Goal: Register for event/course

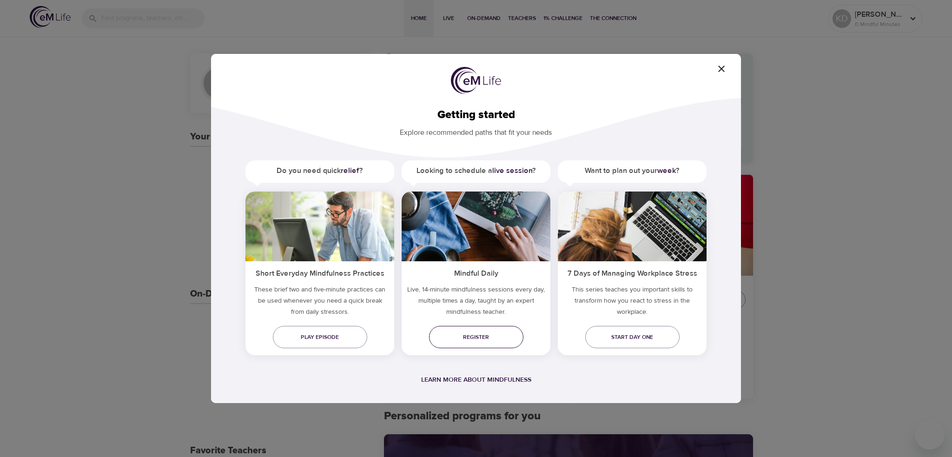
click at [455, 336] on span "Register" at bounding box center [475, 337] width 79 height 10
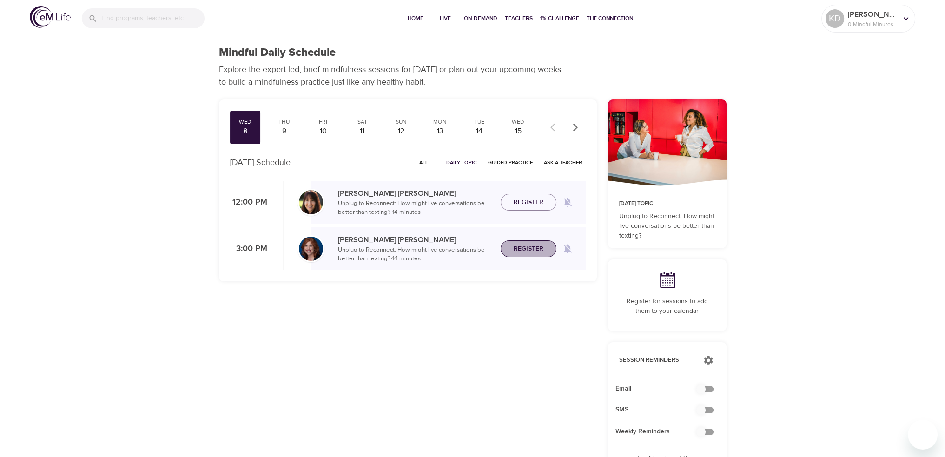
click at [521, 245] on span "Register" at bounding box center [529, 249] width 30 height 12
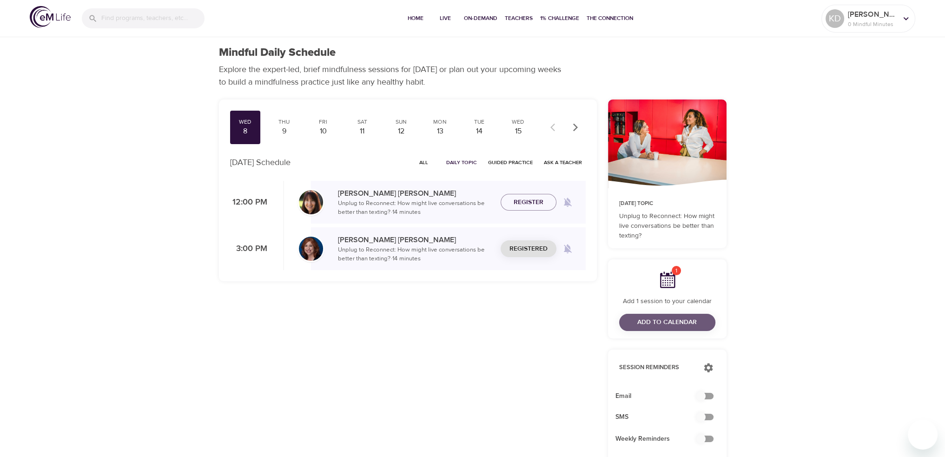
click at [647, 320] on span "Add to Calendar" at bounding box center [666, 323] width 59 height 12
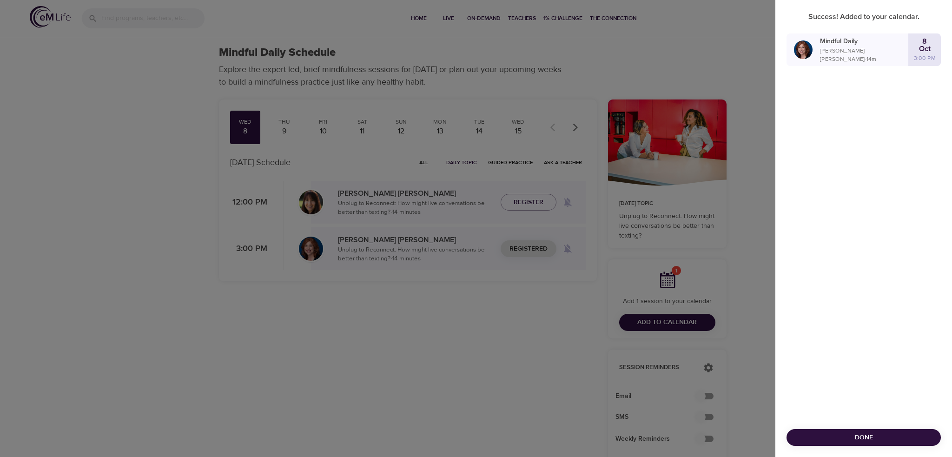
click at [165, 402] on div at bounding box center [476, 228] width 952 height 457
